Goal: Complete application form

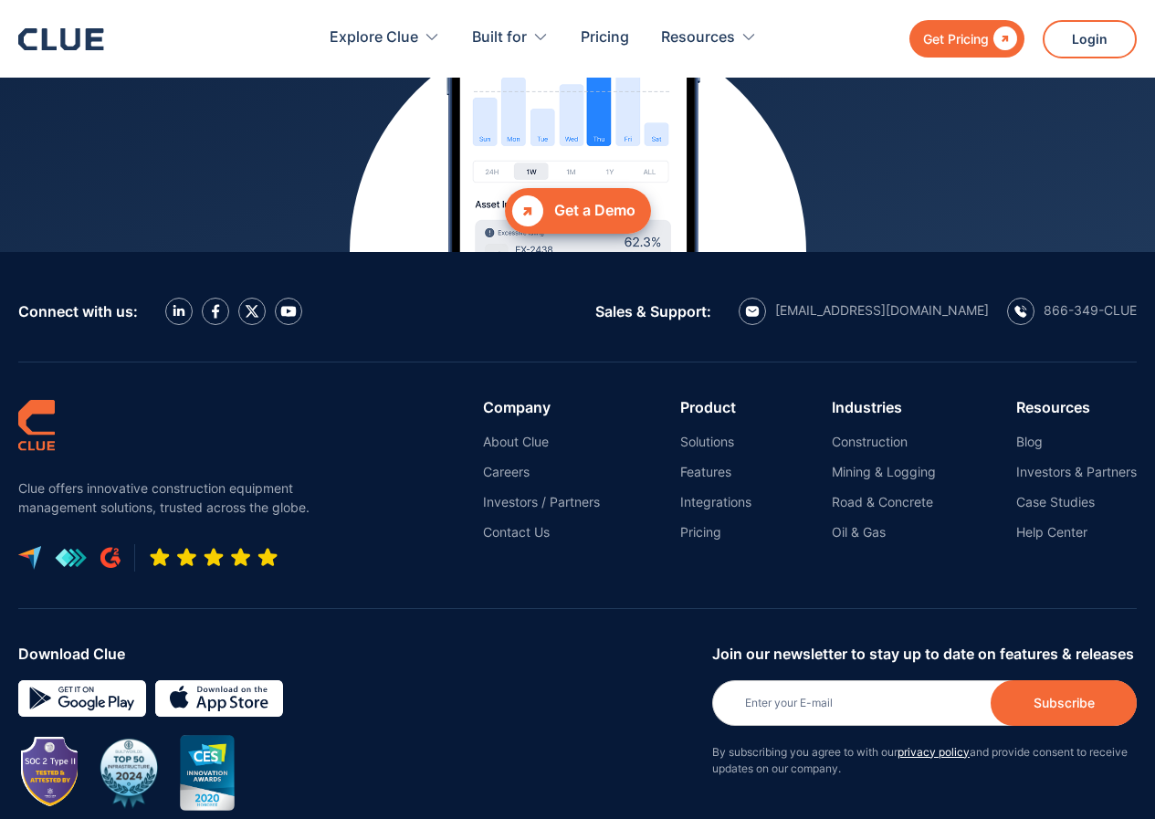
scroll to position [8315, 0]
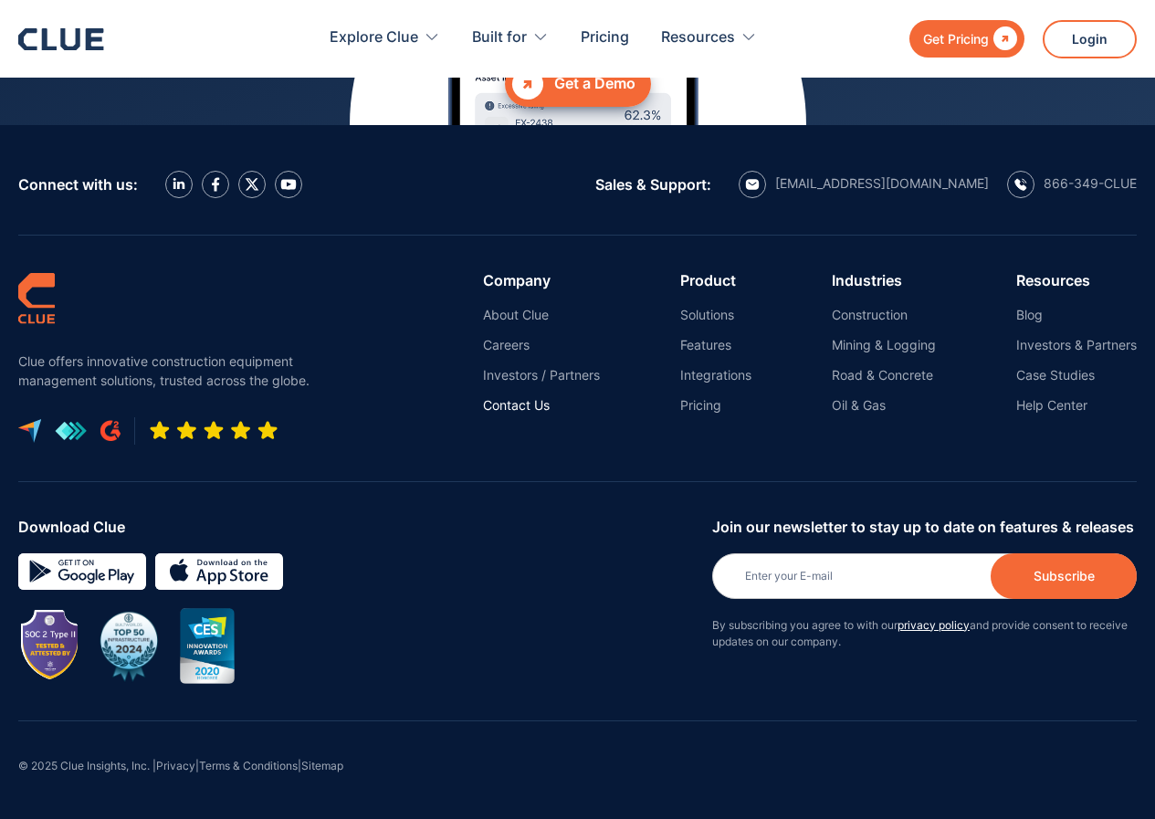
click at [522, 402] on link "Contact Us" at bounding box center [541, 405] width 117 height 16
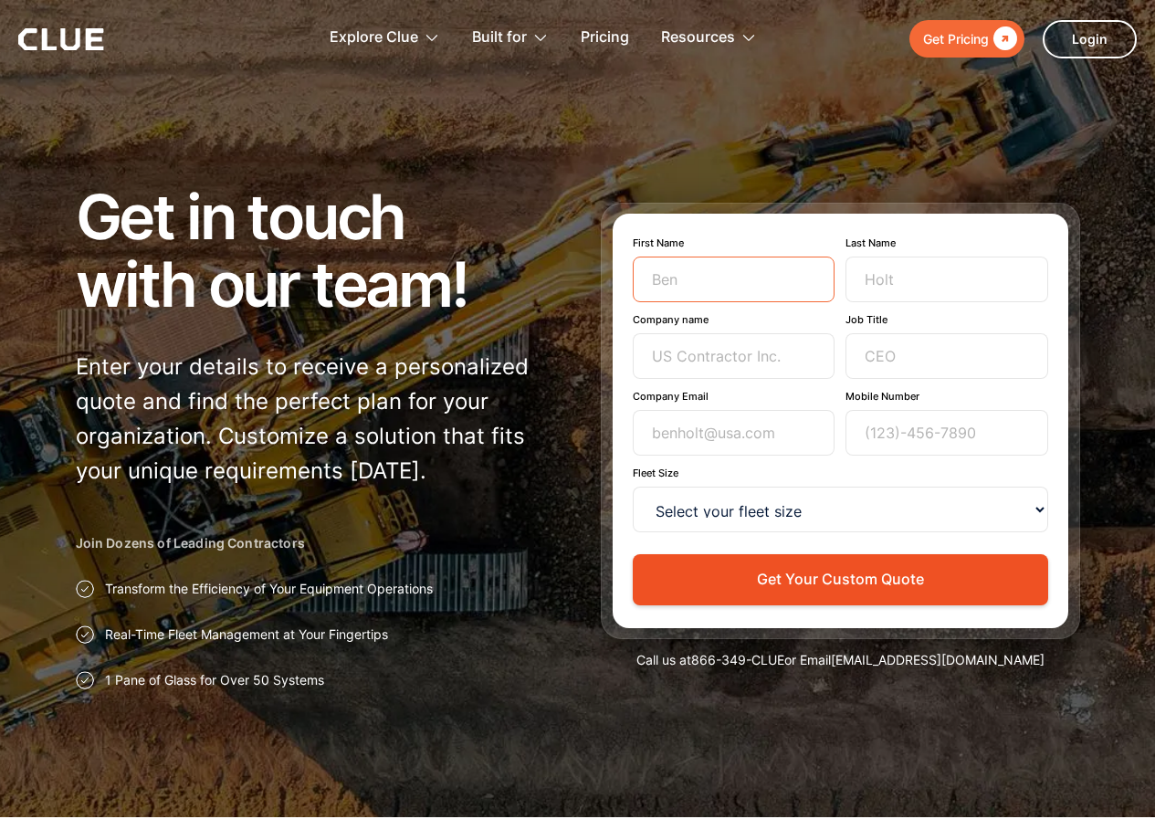
click at [708, 280] on input "First Name" at bounding box center [734, 280] width 203 height 46
type input "Travis"
type input "Kroll"
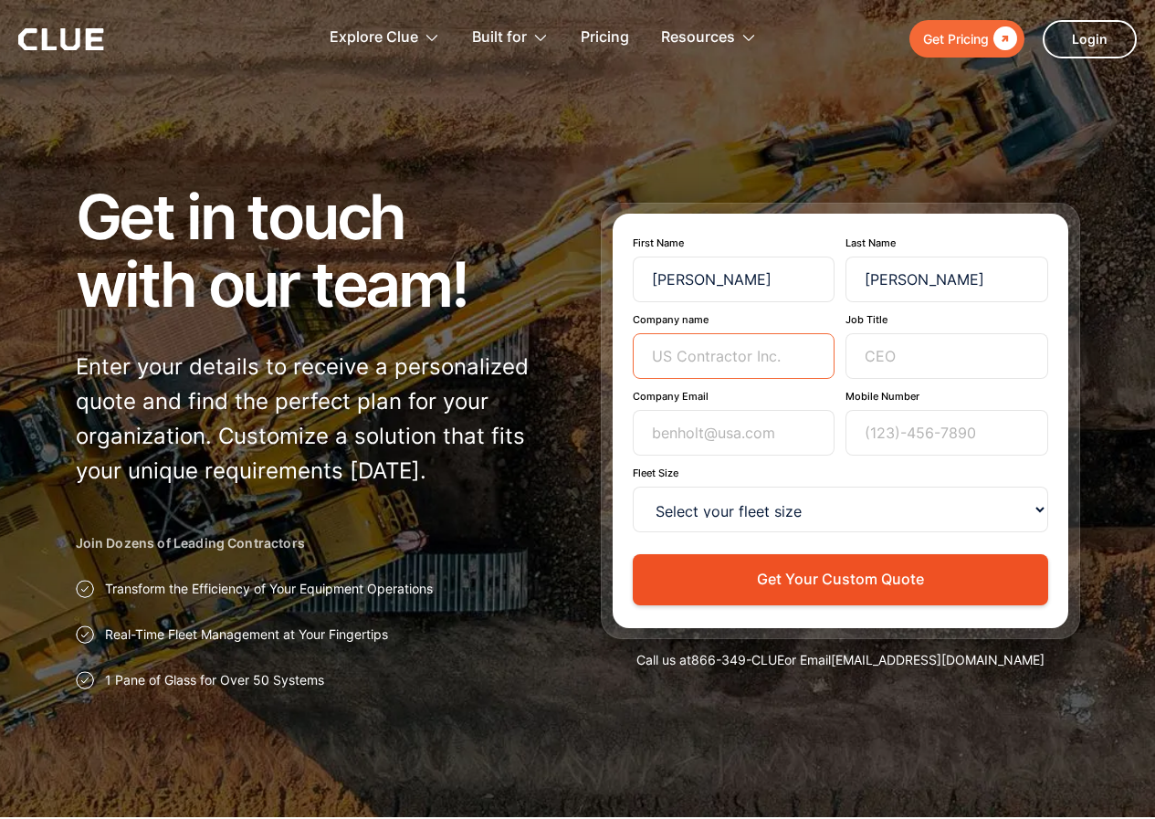
type input "Info Base Lead"
type input "travis.kroll@infobaselead.com"
type input "9142146001"
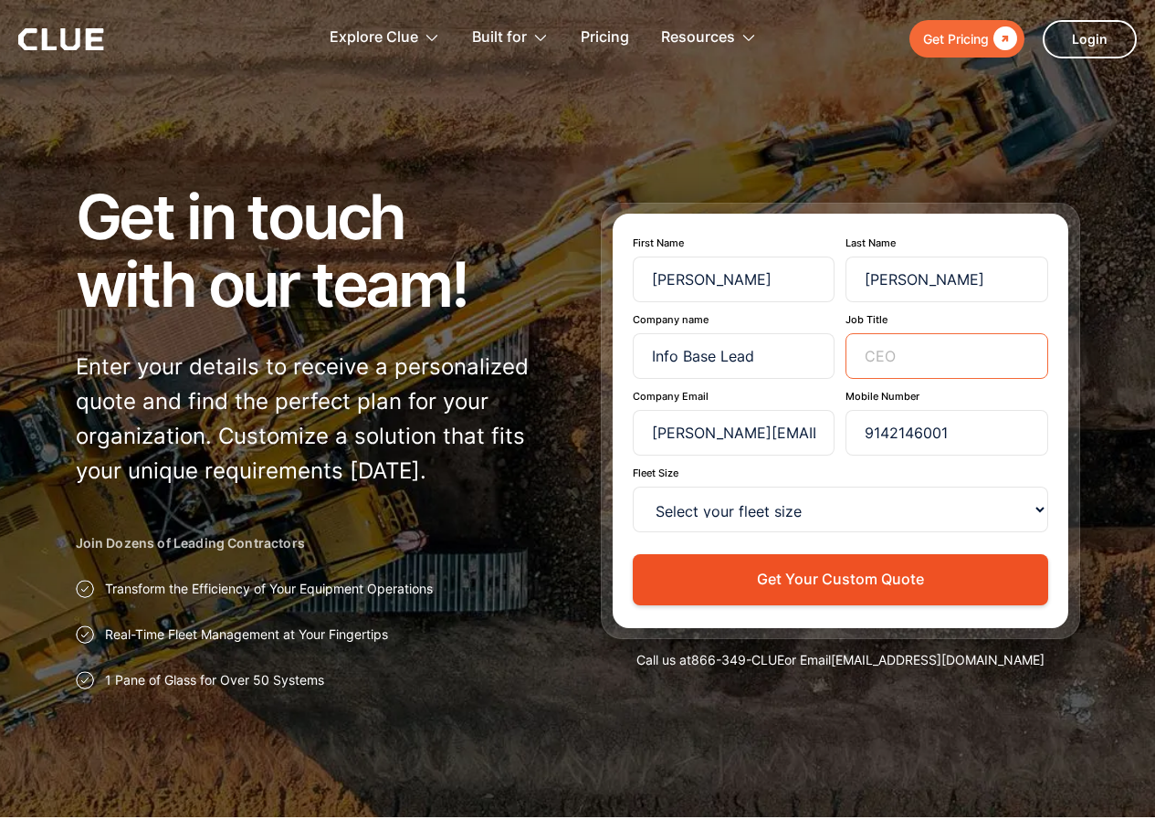
click at [878, 363] on input "Job Title" at bounding box center [947, 356] width 203 height 46
type input "Marketing Specialist"
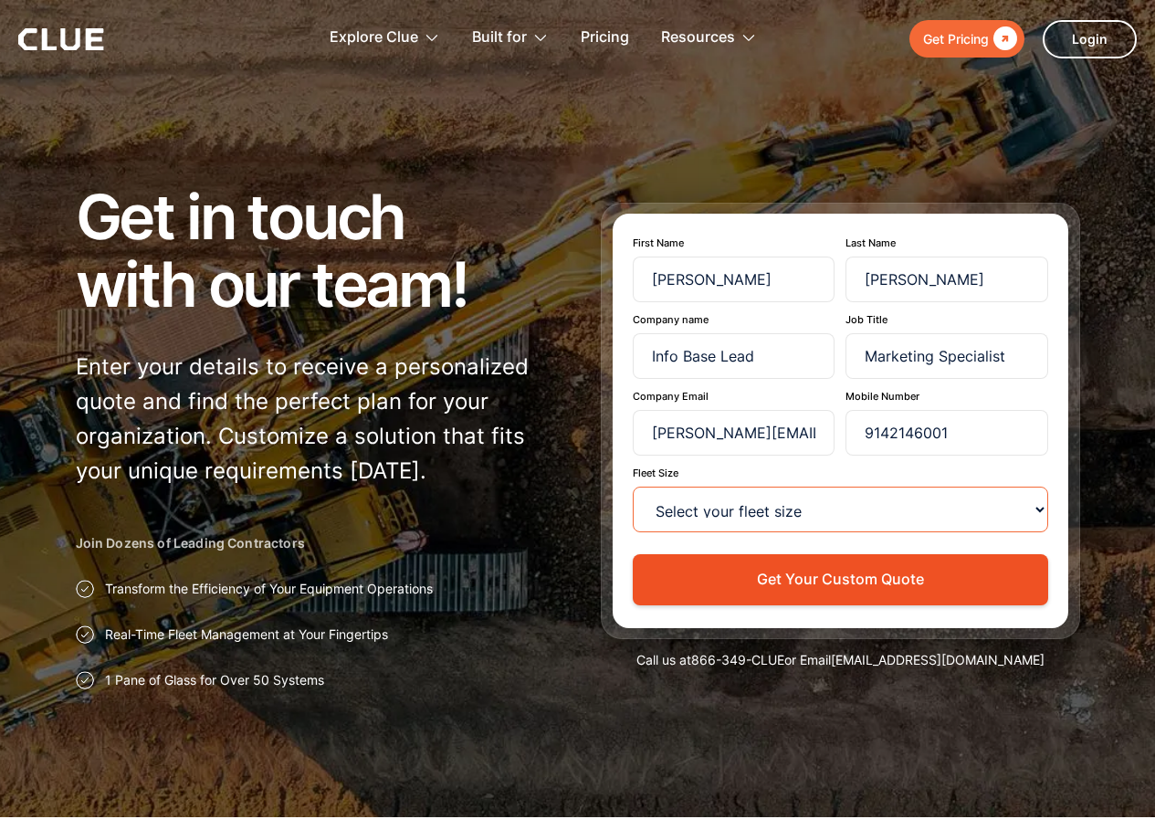
click at [849, 507] on select "Select your fleet size <15 15-99 100-499 500-999 >1000" at bounding box center [841, 510] width 416 height 46
select select "15-99"
click at [633, 487] on select "Select your fleet size <15 15-99 100-499 500-999 >1000" at bounding box center [841, 510] width 416 height 46
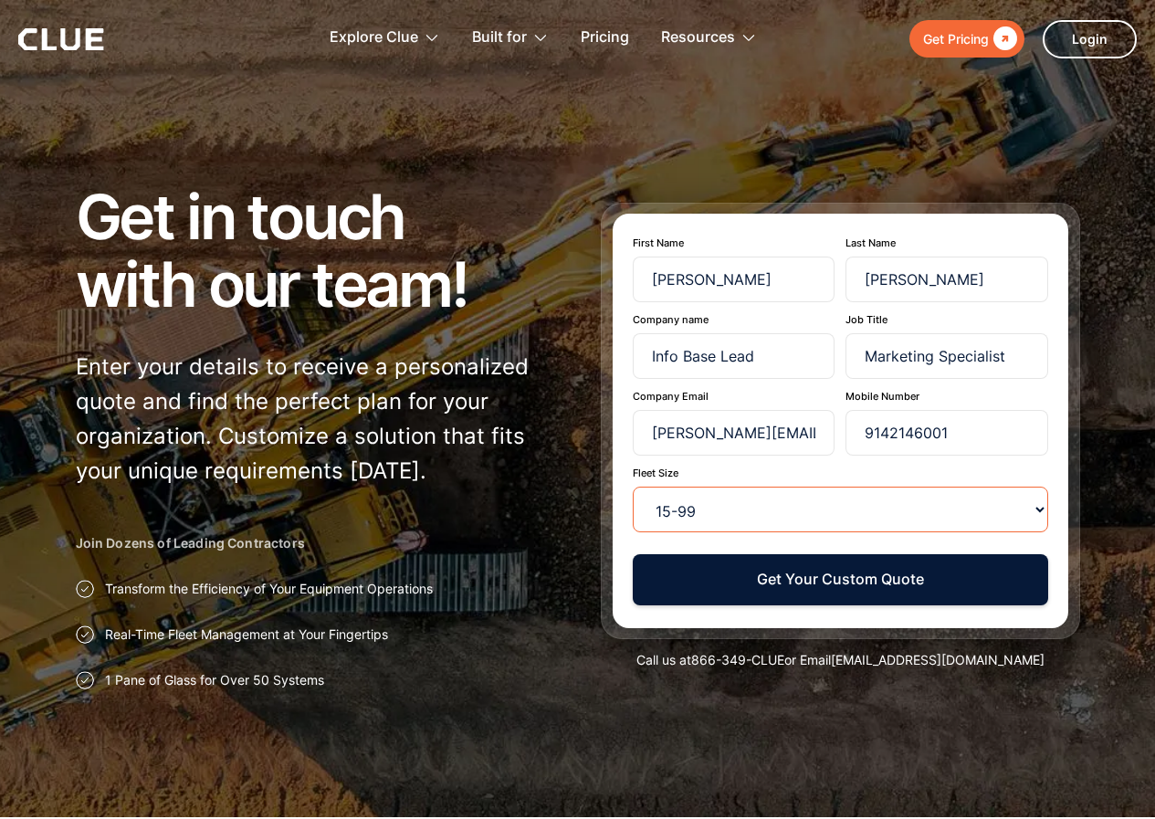
scroll to position [274, 0]
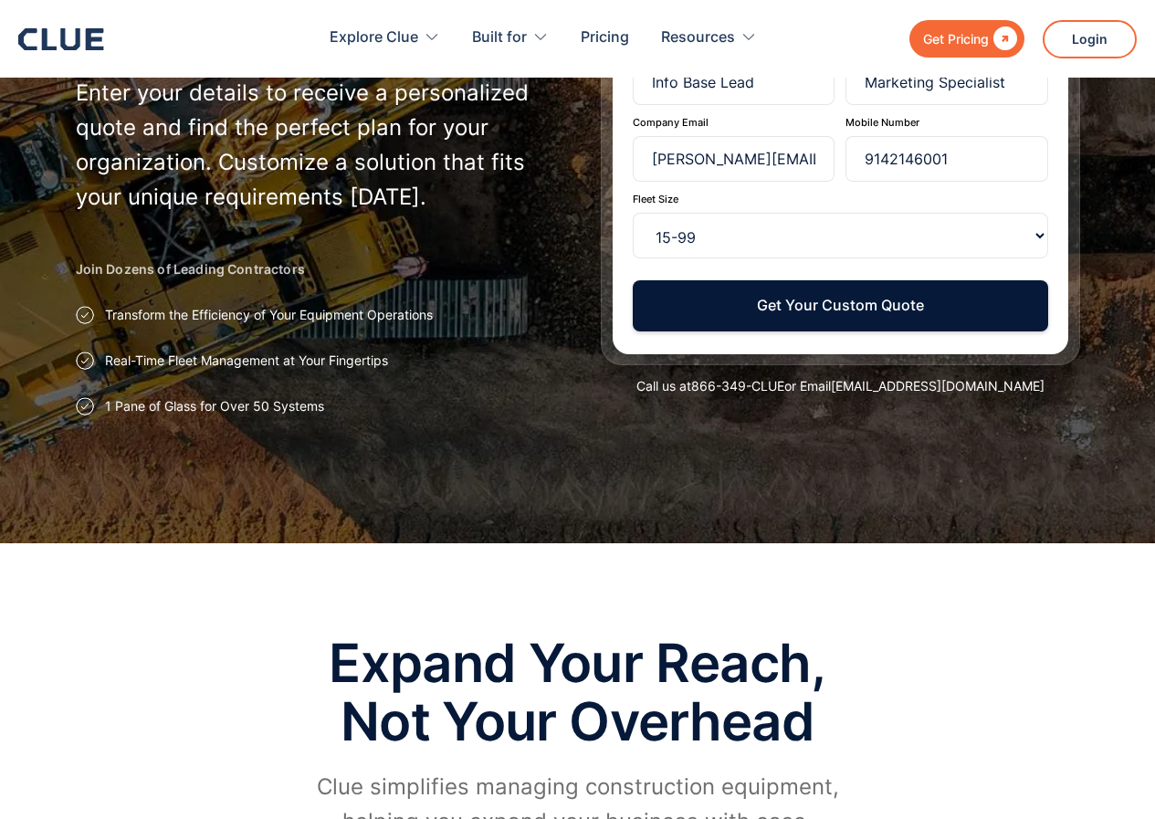
click at [804, 304] on button "Get Your Custom Quote" at bounding box center [841, 305] width 416 height 50
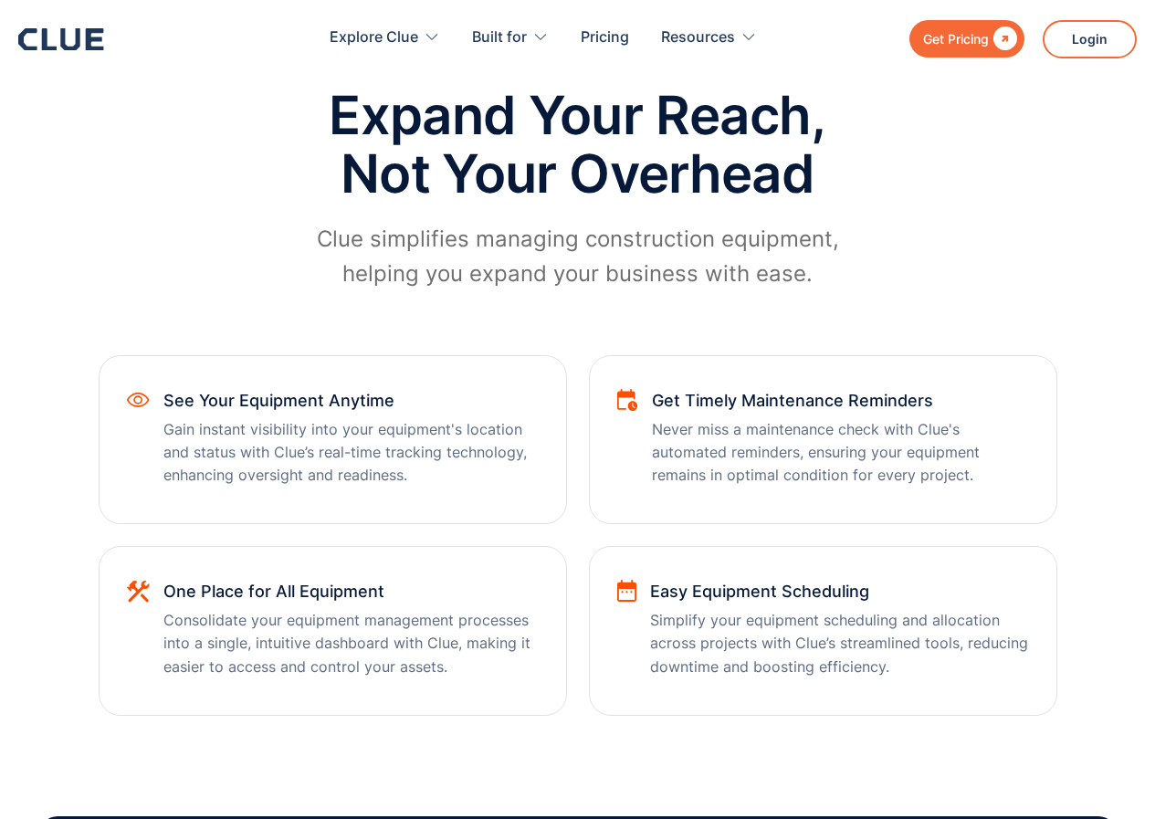
scroll to position [1187, 0]
